Goal: Answer question/provide support: Share knowledge or assist other users

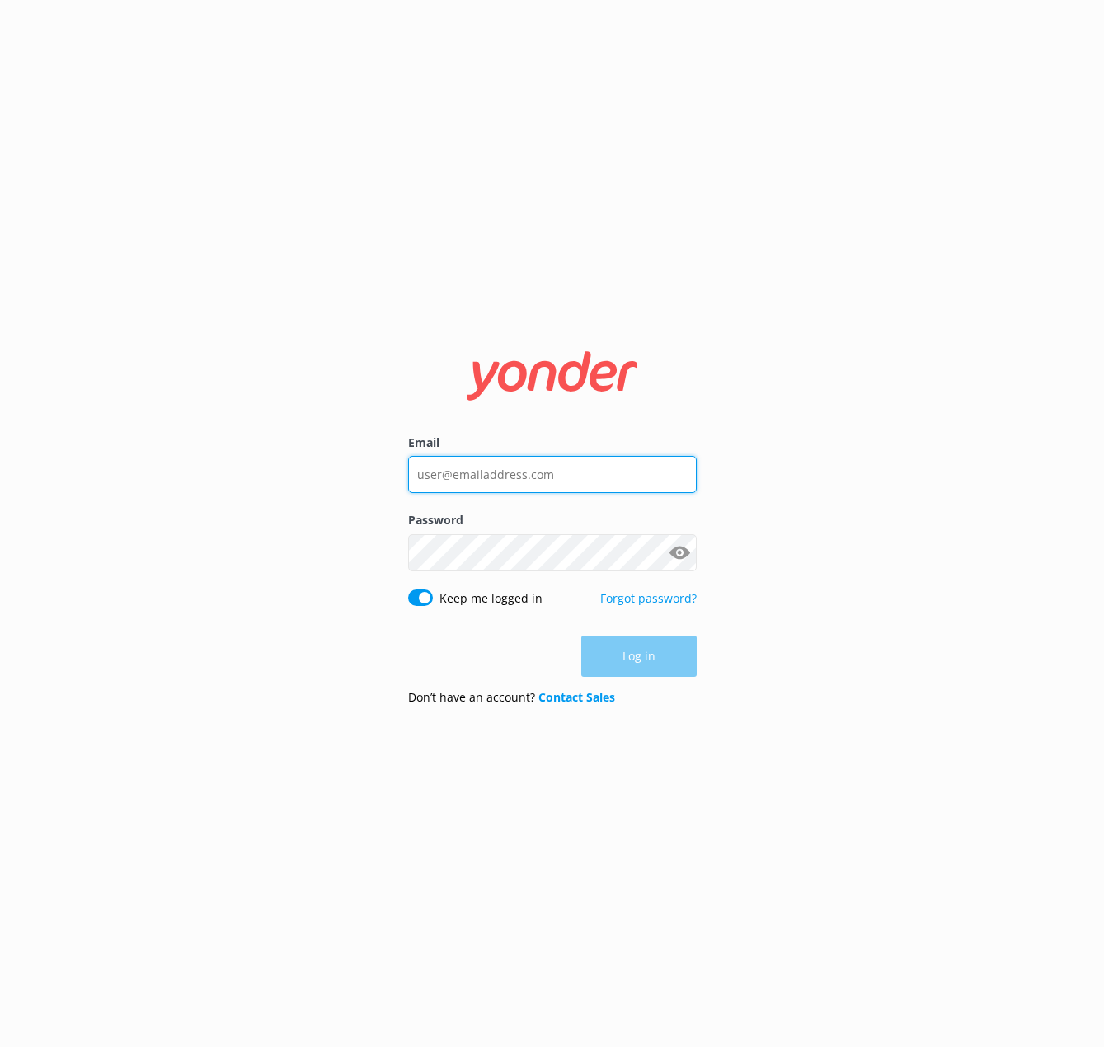
type input "[EMAIL_ADDRESS][DOMAIN_NAME]"
click at [626, 658] on div "Log in" at bounding box center [552, 656] width 289 height 41
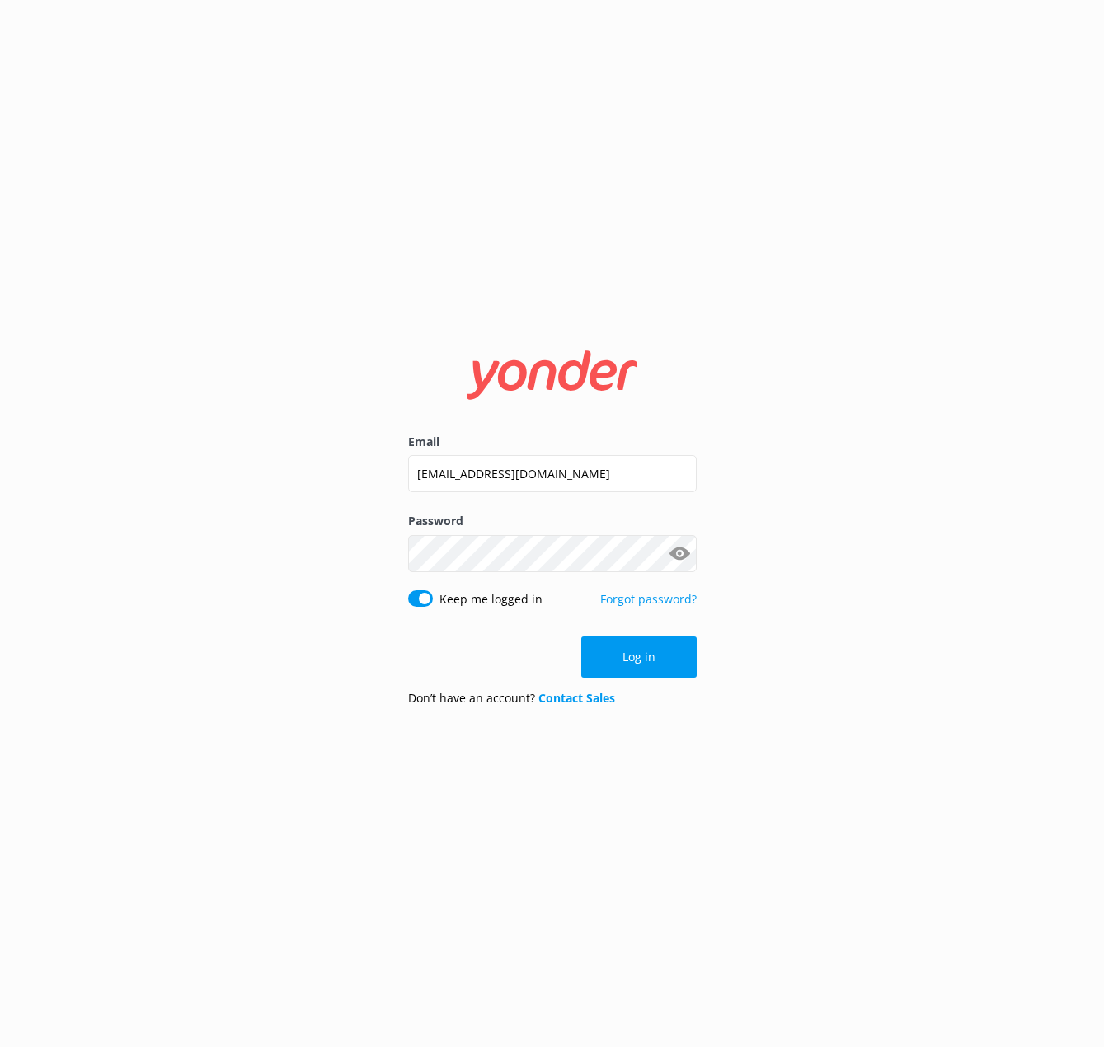
click at [626, 658] on button "Log in" at bounding box center [638, 657] width 115 height 41
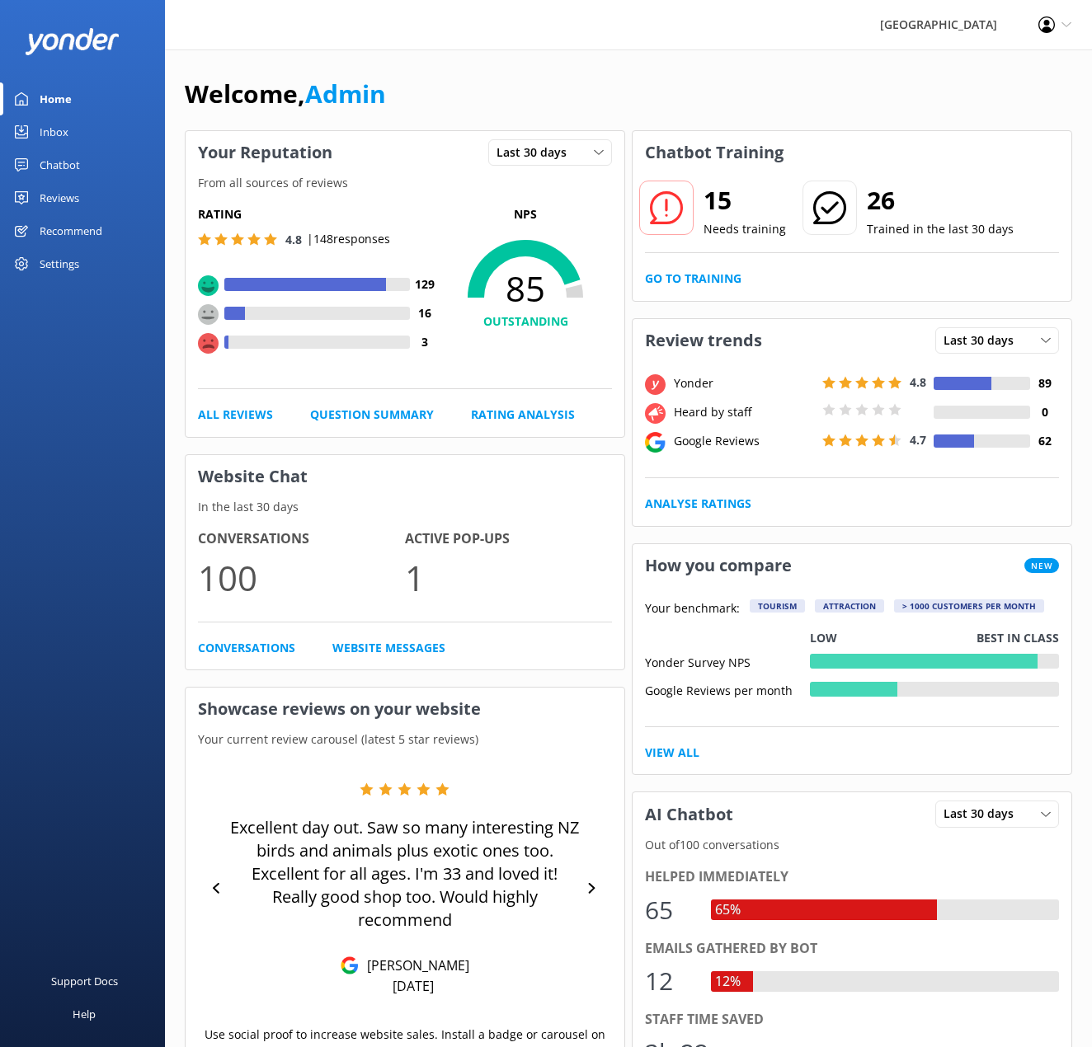
click at [542, 691] on h3 "Showcase reviews on your website" at bounding box center [405, 709] width 439 height 43
click at [54, 195] on div "Reviews" at bounding box center [60, 197] width 40 height 33
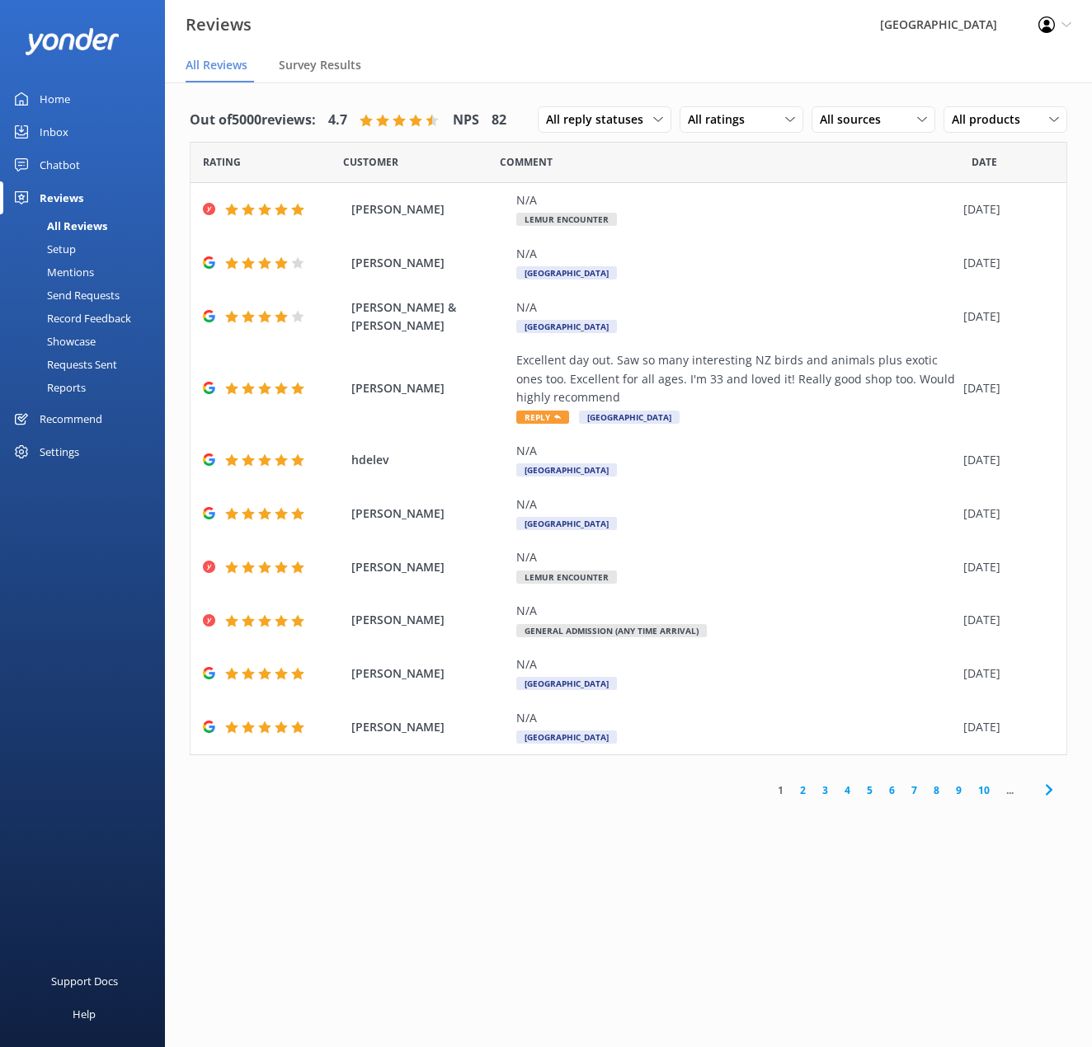
click at [64, 166] on div "Chatbot" at bounding box center [60, 164] width 40 height 33
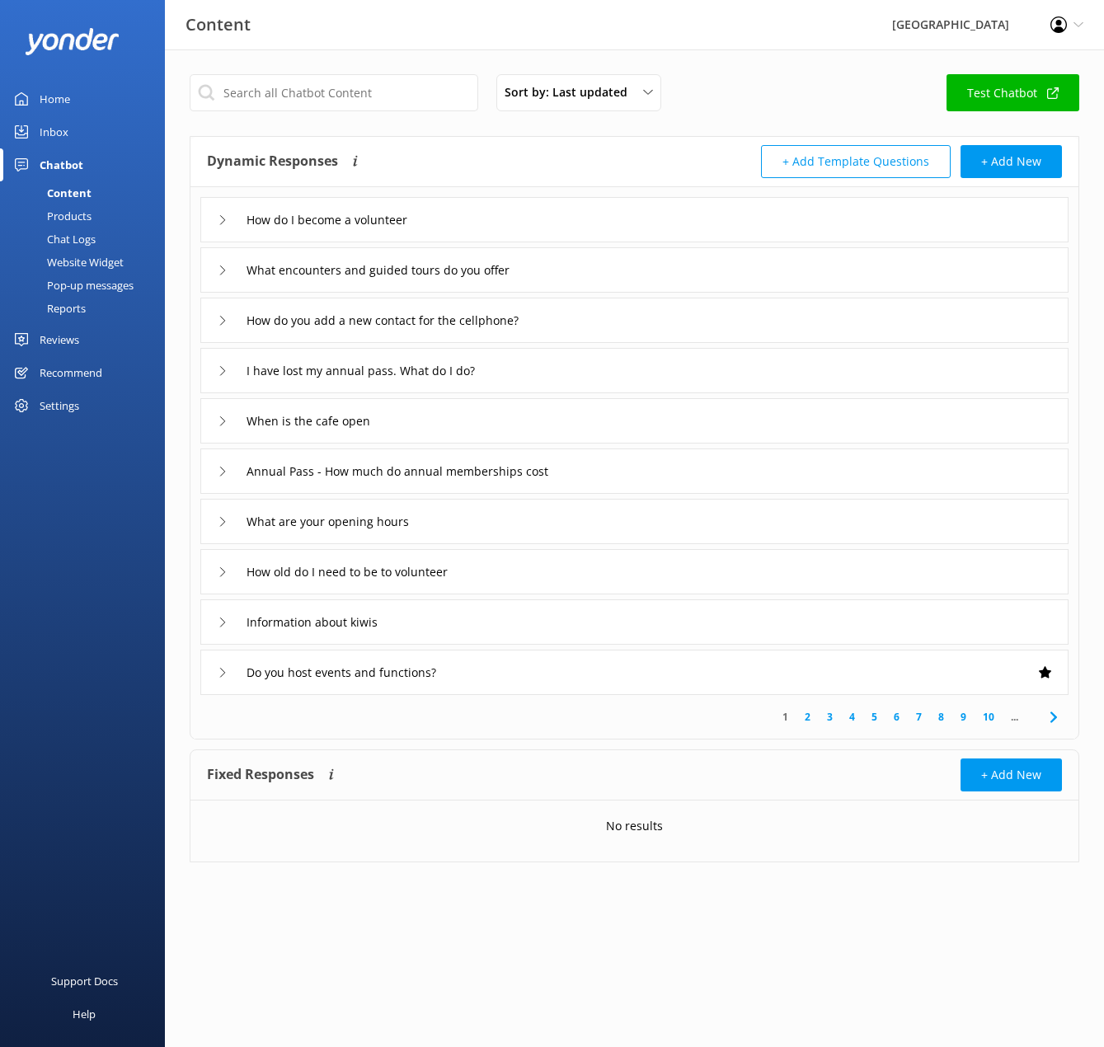
click at [88, 241] on div "Chat Logs" at bounding box center [53, 239] width 86 height 23
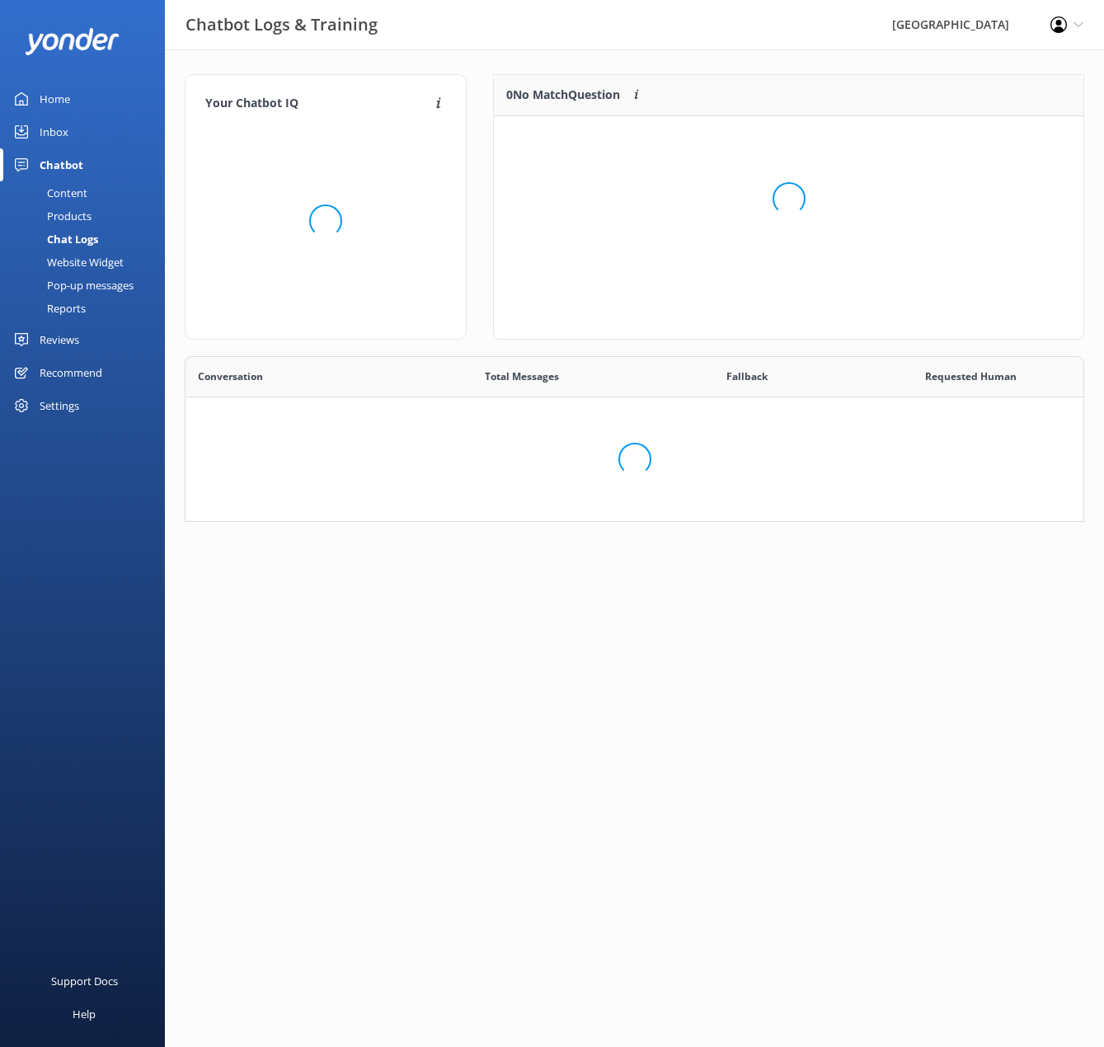
scroll to position [566, 886]
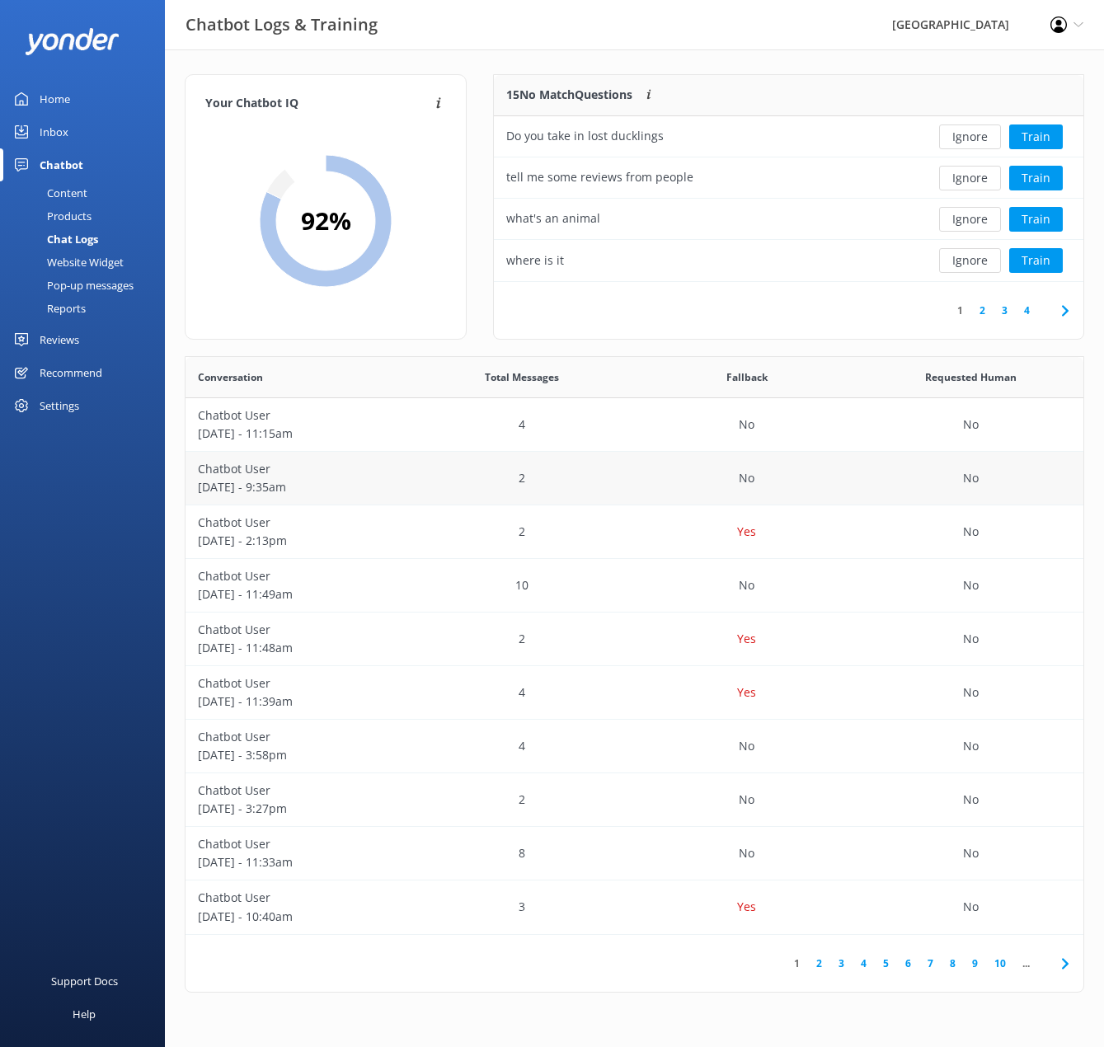
click at [376, 459] on div "Chatbot User [DATE] - 11:15am 4 No No Chatbot User [DATE] - 9:35am 2 No No Chat…" at bounding box center [635, 666] width 898 height 536
click at [981, 210] on button "Ignore" at bounding box center [970, 219] width 62 height 25
click at [617, 217] on div "where is it" at bounding box center [706, 219] width 425 height 41
click at [1036, 217] on button "Train" at bounding box center [1037, 219] width 54 height 25
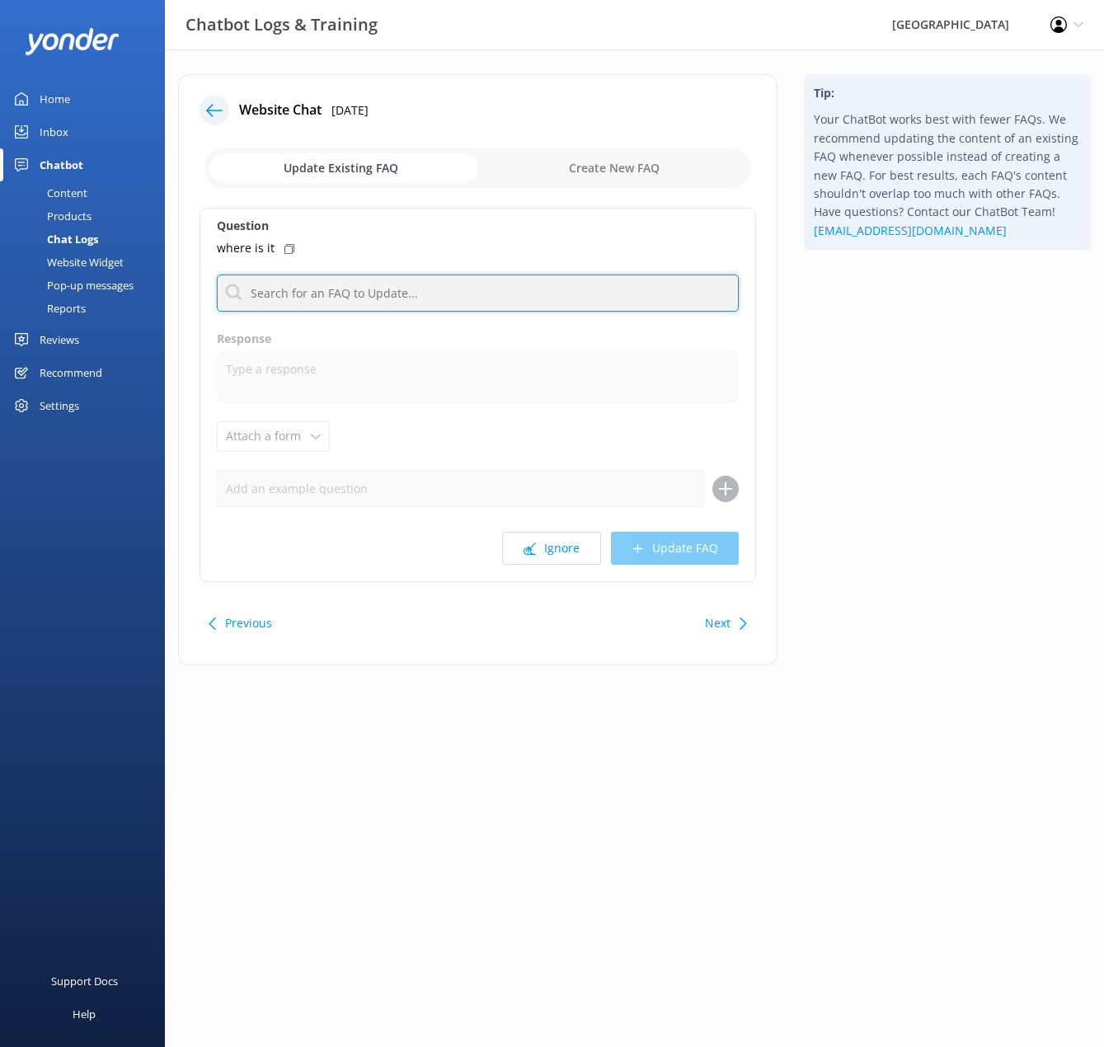
click at [299, 292] on input "text" at bounding box center [478, 293] width 522 height 37
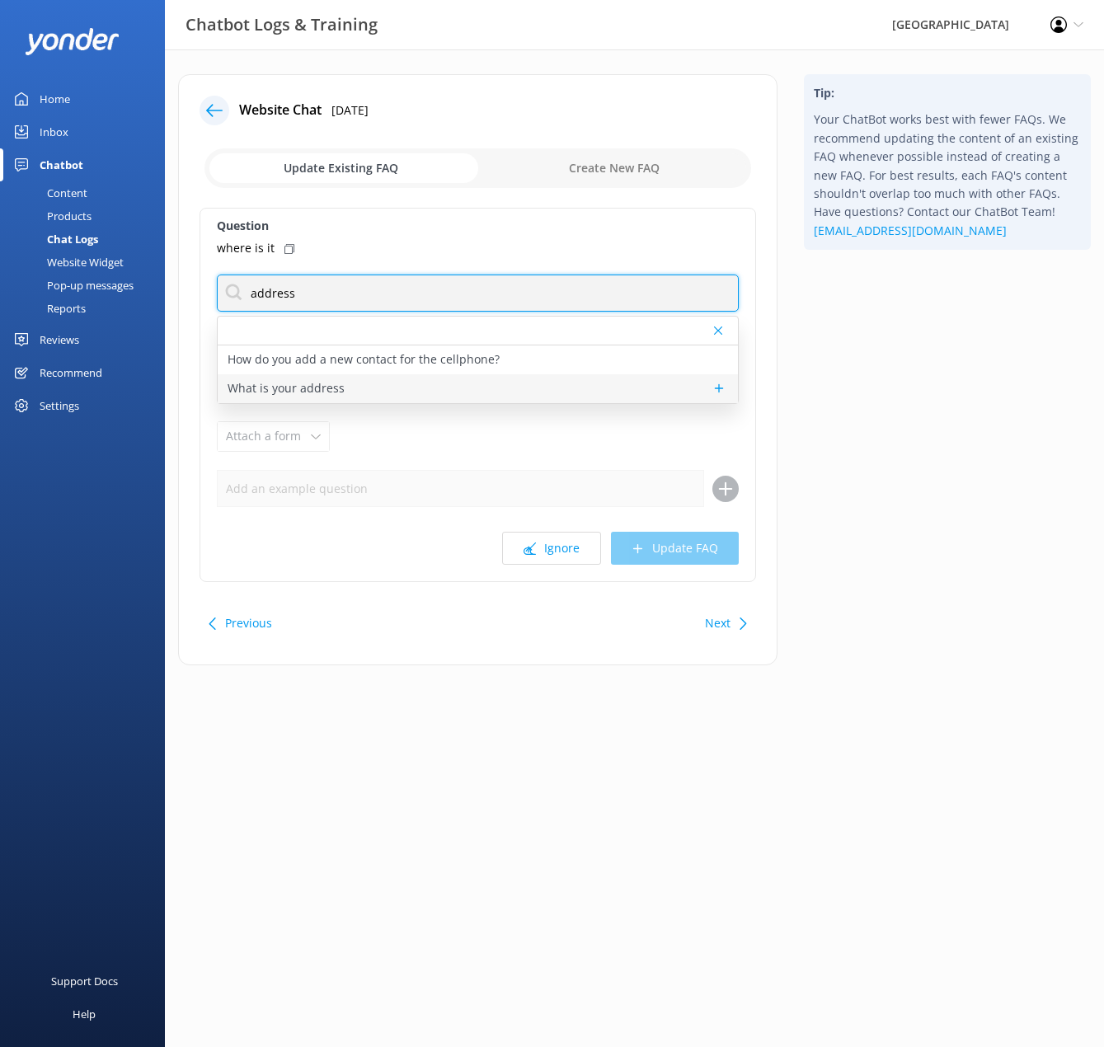
type input "address"
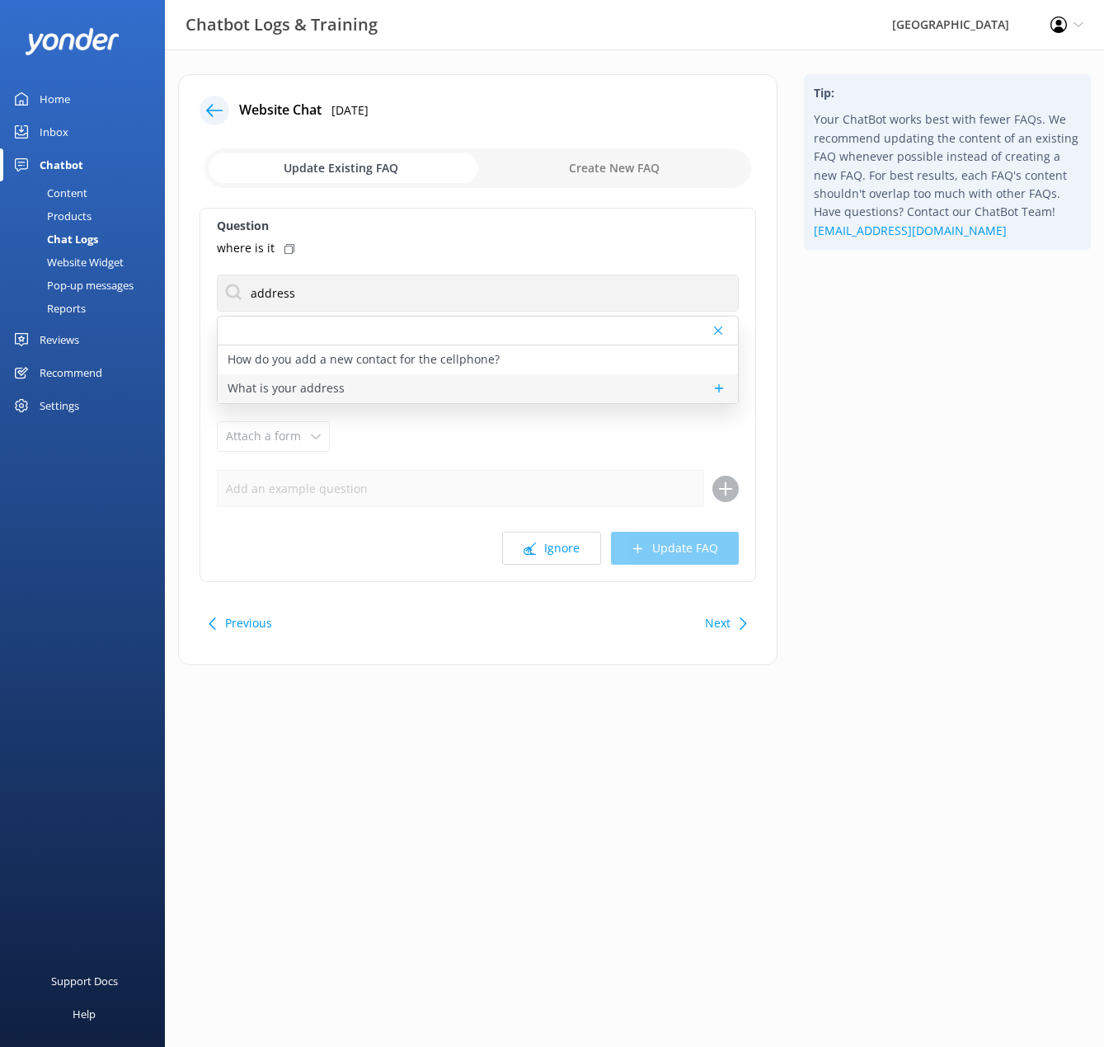
click at [311, 388] on p "What is your address" at bounding box center [286, 388] width 117 height 18
type textarea "[GEOGRAPHIC_DATA] is located at [STREET_ADDRESS][PERSON_NAME]. For directions, …"
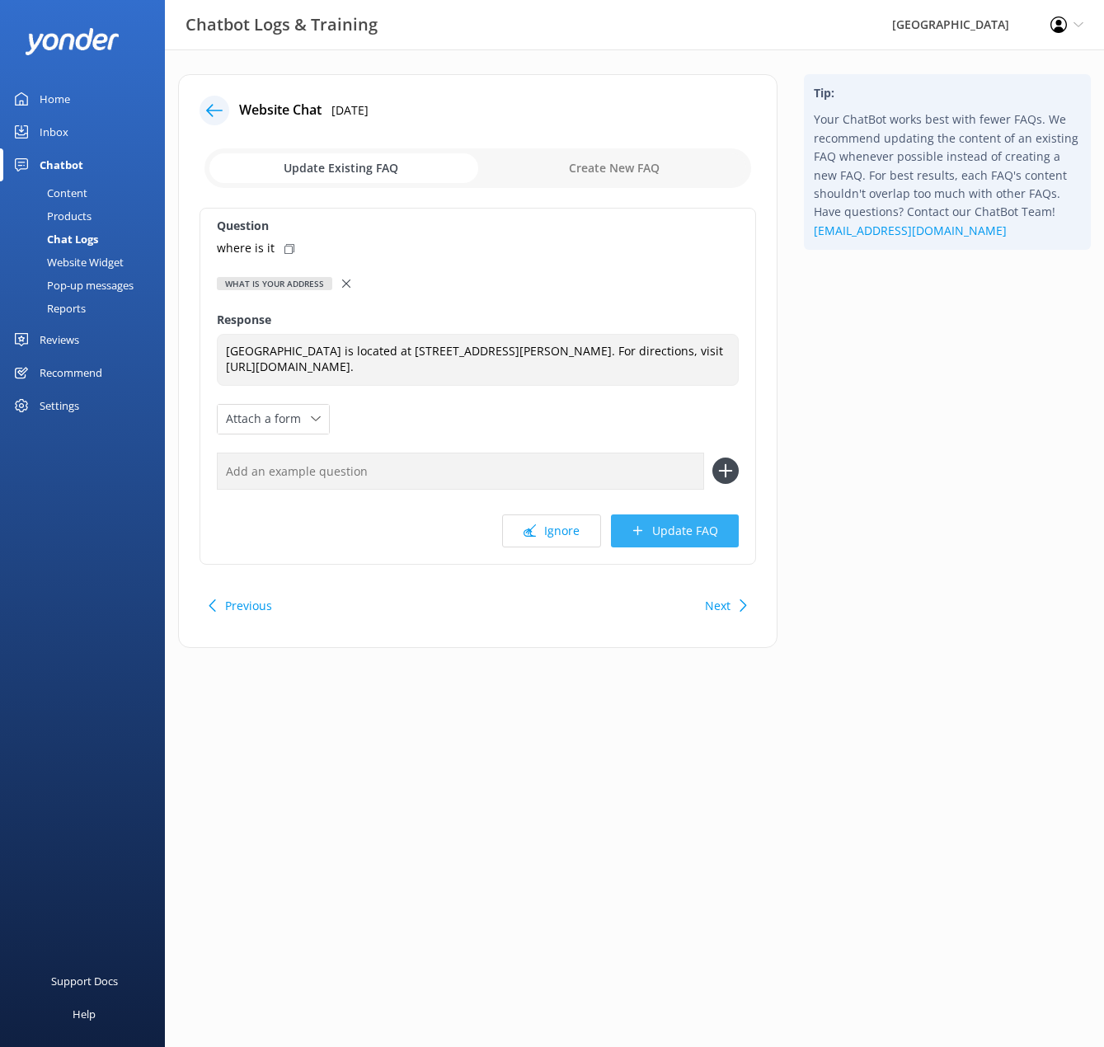
click at [679, 539] on button "Update FAQ" at bounding box center [675, 531] width 128 height 33
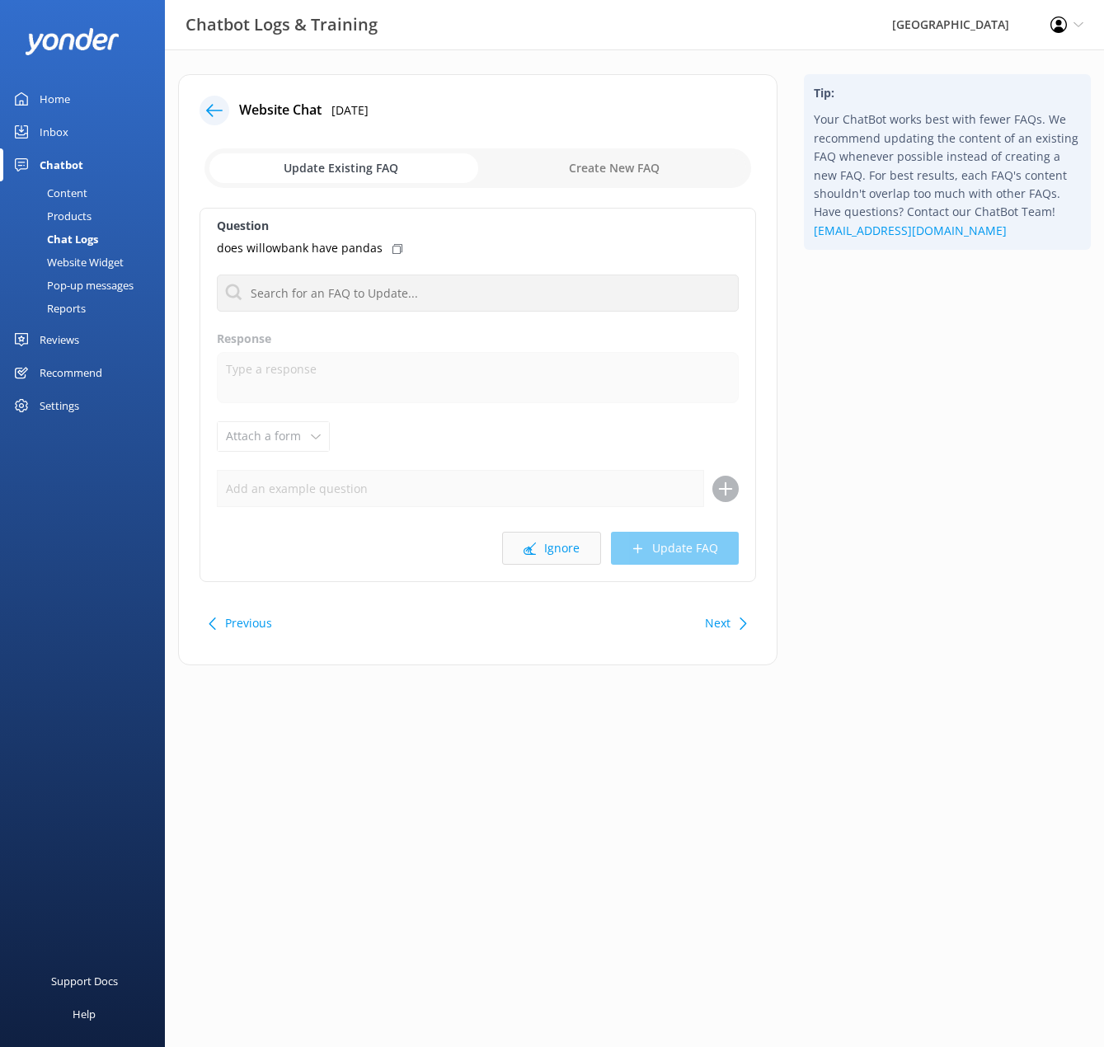
click at [552, 544] on button "Ignore" at bounding box center [551, 548] width 99 height 33
click at [717, 624] on button "Next" at bounding box center [718, 623] width 26 height 33
click at [719, 626] on button "Next" at bounding box center [718, 623] width 26 height 33
click at [718, 625] on button "Next" at bounding box center [718, 623] width 26 height 33
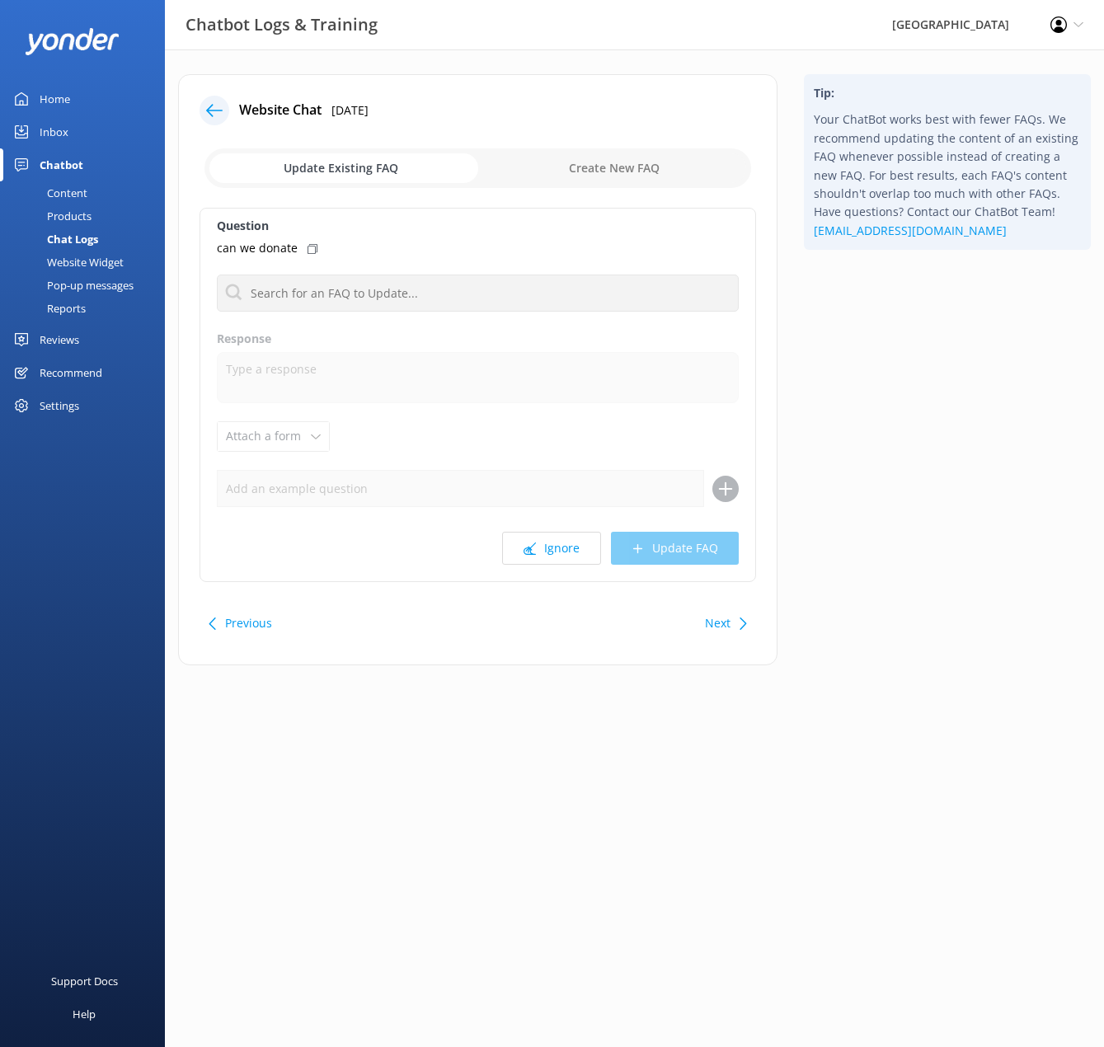
click at [718, 625] on button "Next" at bounding box center [718, 623] width 26 height 33
click at [944, 538] on div "Tip: Your ChatBot works best with fewer FAQs. We recommend updating the content…" at bounding box center [947, 378] width 313 height 608
click at [726, 622] on button "Next" at bounding box center [718, 623] width 26 height 33
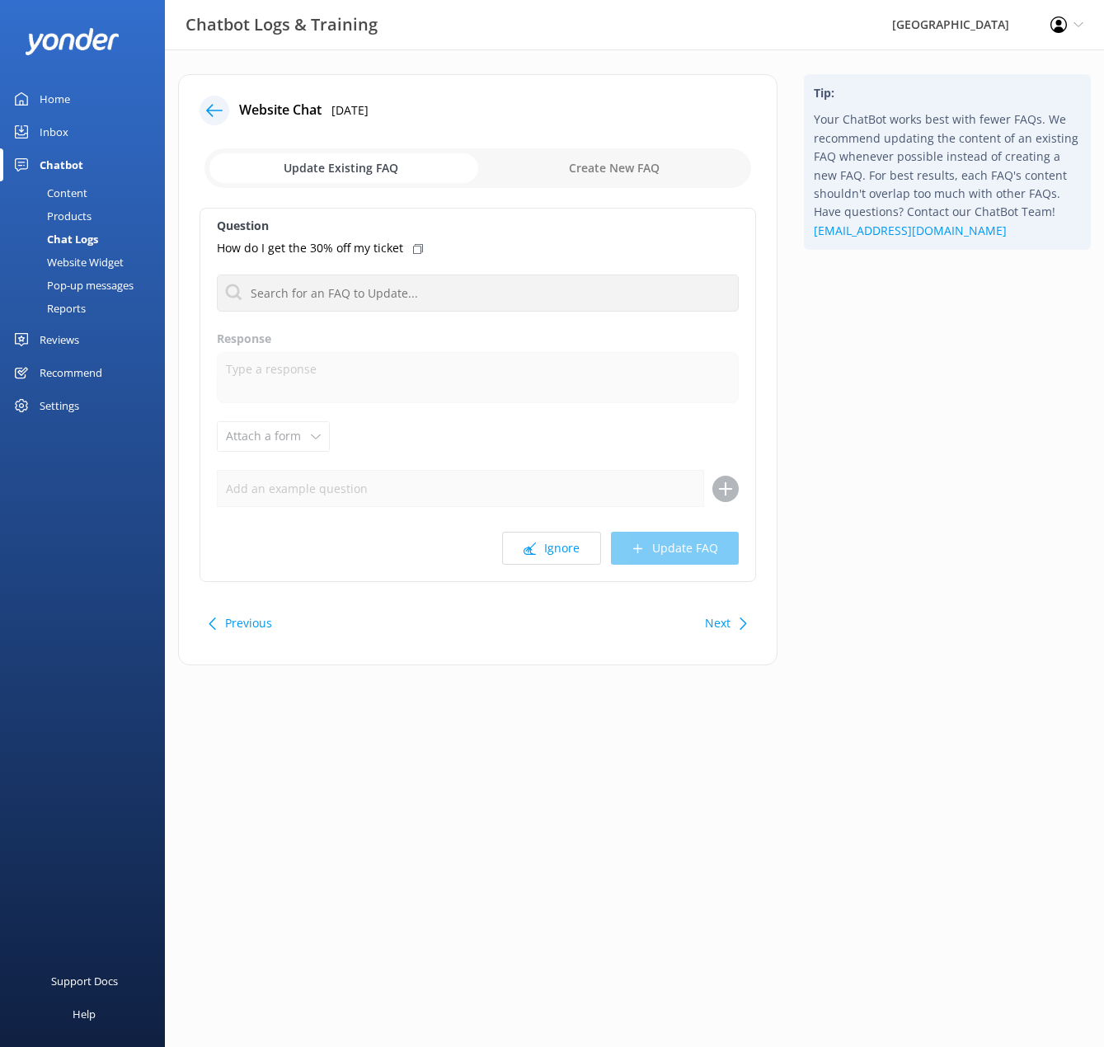
click at [726, 622] on button "Next" at bounding box center [718, 623] width 26 height 33
click at [726, 622] on div "Next" at bounding box center [718, 623] width 26 height 33
